Goal: Task Accomplishment & Management: Use online tool/utility

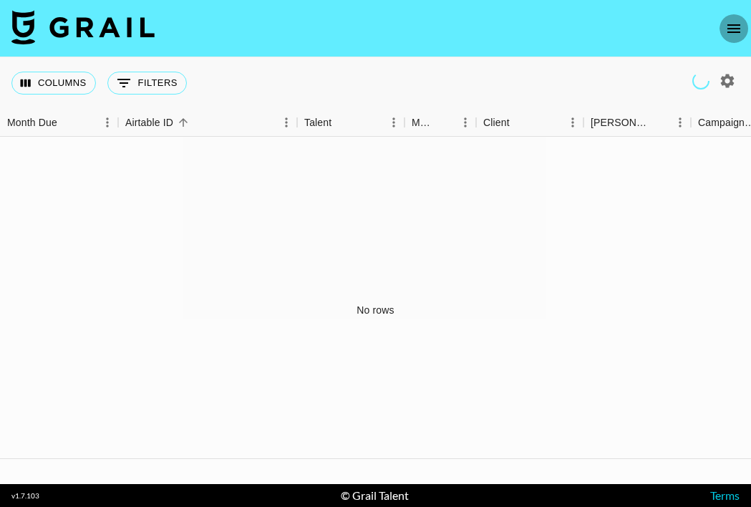
click at [733, 32] on icon "open drawer" at bounding box center [734, 28] width 13 height 9
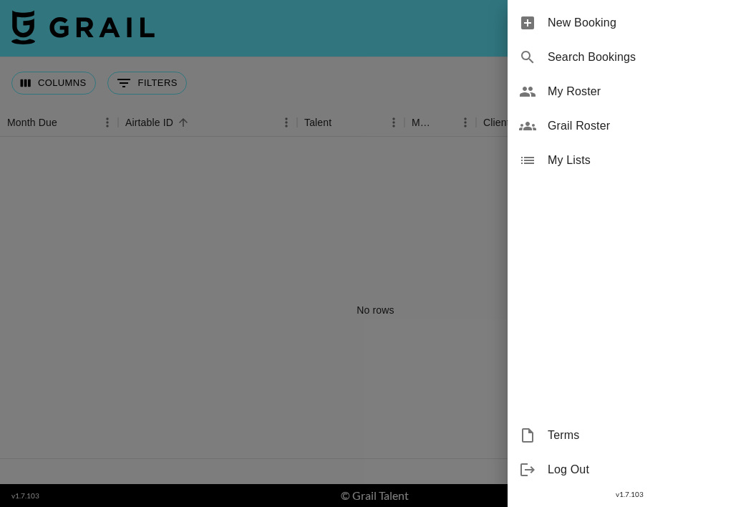
click at [574, 91] on span "My Roster" at bounding box center [644, 91] width 192 height 17
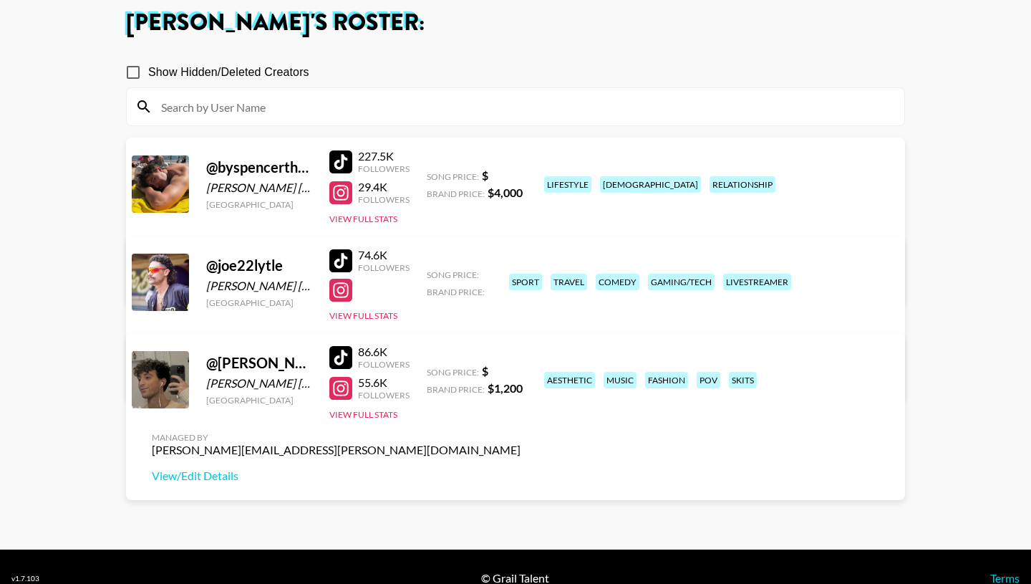
scroll to position [103, 0]
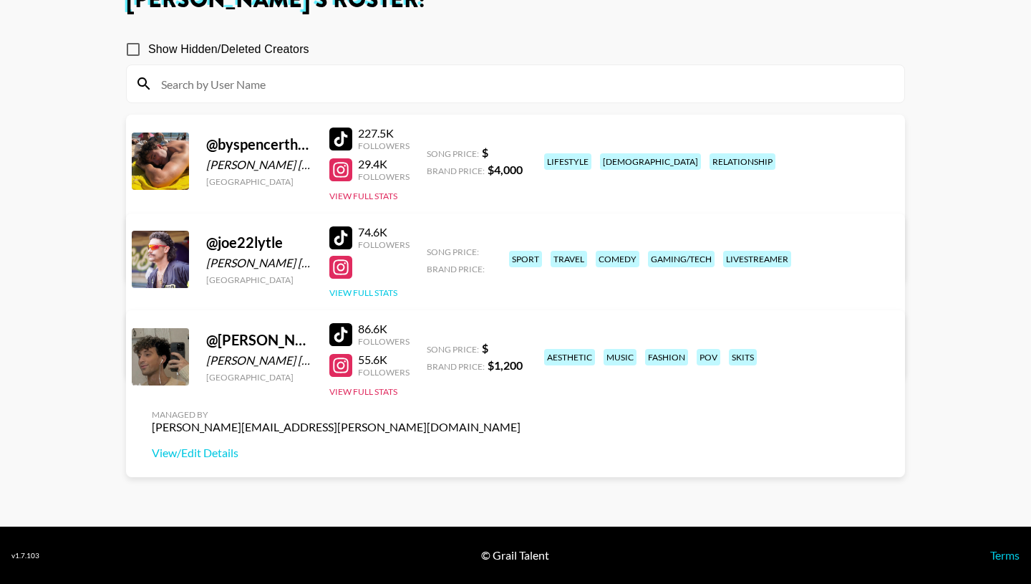
click at [381, 289] on button "View Full Stats" at bounding box center [363, 292] width 68 height 11
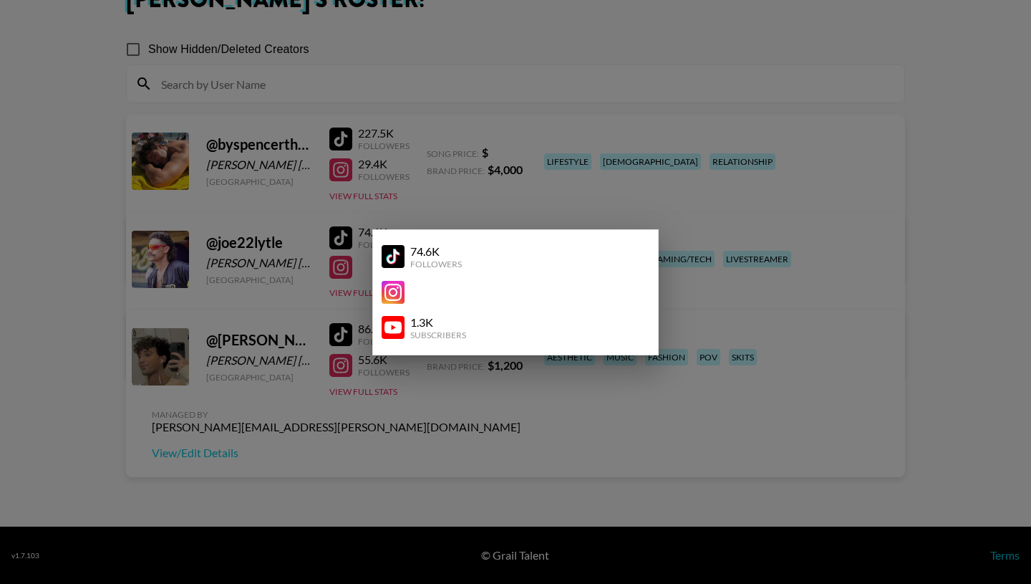
click at [385, 475] on div at bounding box center [515, 292] width 1031 height 584
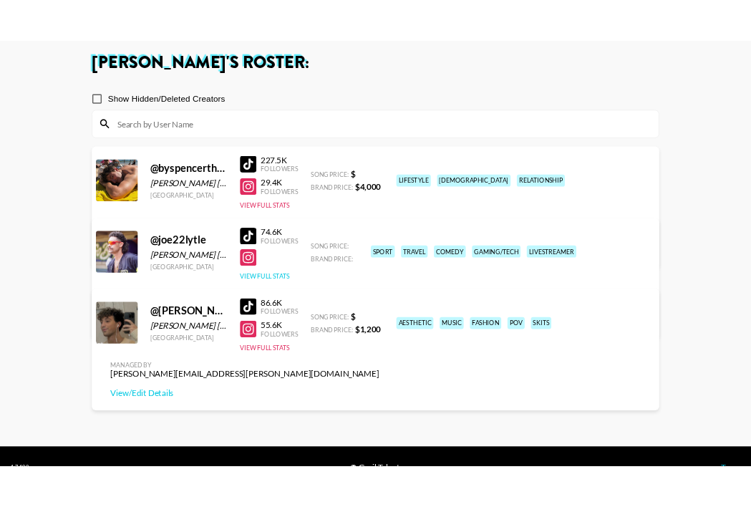
scroll to position [71, 0]
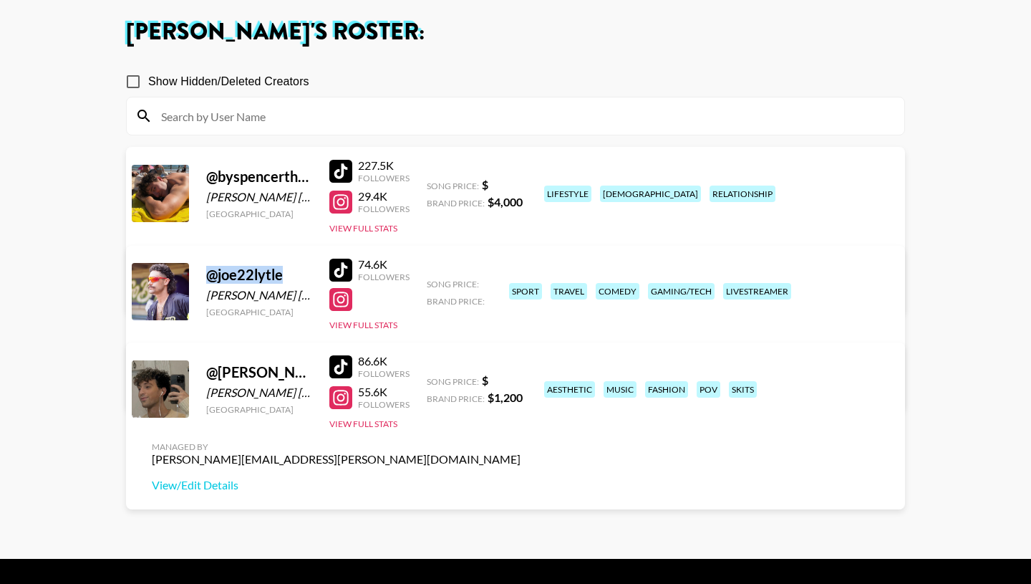
drag, startPoint x: 206, startPoint y: 275, endPoint x: 295, endPoint y: 278, distance: 88.9
click at [295, 278] on div "@ joe22lytle" at bounding box center [259, 275] width 106 height 18
copy div "@ joe22lytle"
